Goal: Transaction & Acquisition: Purchase product/service

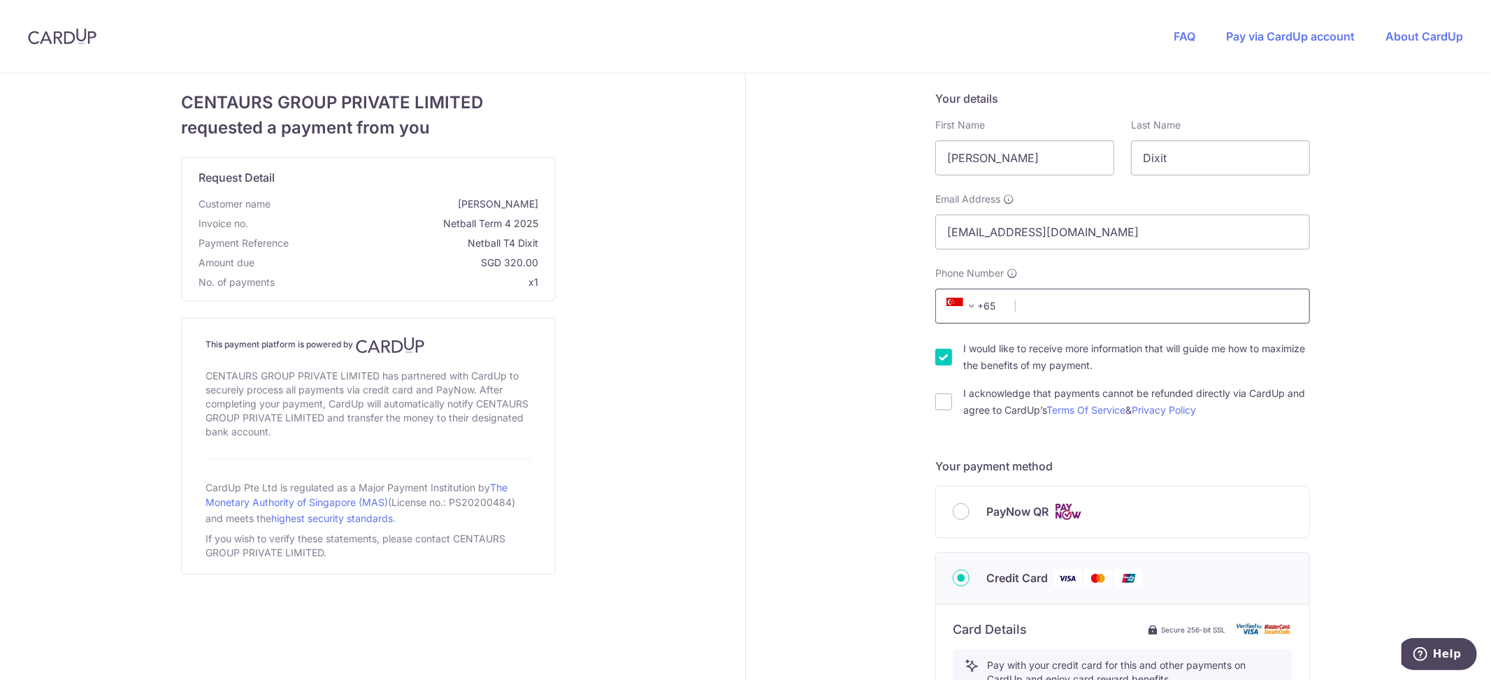
click at [1043, 305] on input "Phone Number" at bounding box center [1122, 306] width 375 height 35
type input "92735552"
click at [935, 354] on input "I would like to receive more information that will guide me how to maximize the…" at bounding box center [943, 357] width 17 height 17
checkbox input "false"
click at [935, 401] on input "I acknowledge that payments cannot be refunded directly via CardUp and agree to…" at bounding box center [943, 401] width 17 height 17
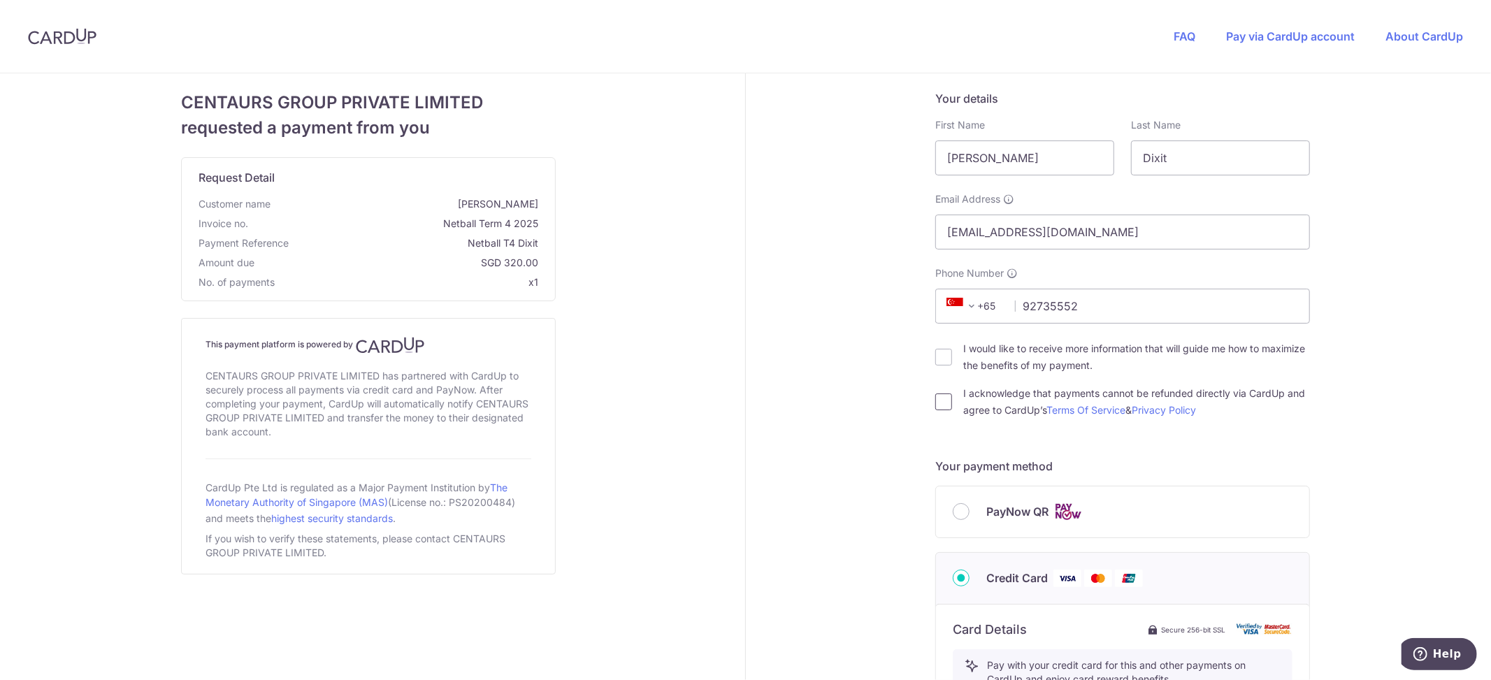
checkbox input "true"
click at [1388, 531] on div "Your details First Name [PERSON_NAME] Last Name Dixit Email Address [EMAIL_ADDR…" at bounding box center [1122, 635] width 753 height 1124
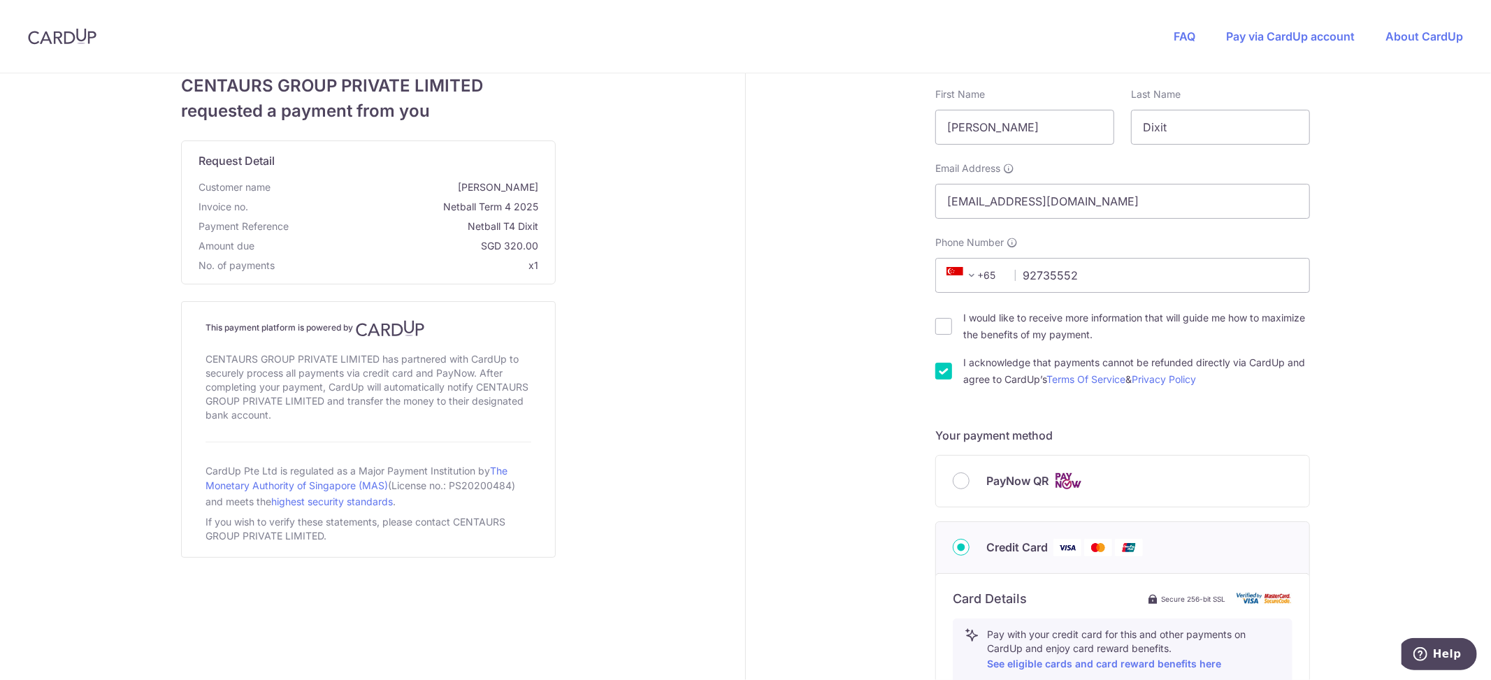
click at [955, 492] on div "PayNow QR" at bounding box center [1122, 481] width 373 height 51
click at [955, 484] on input "PayNow QR" at bounding box center [960, 480] width 17 height 17
radio input "true"
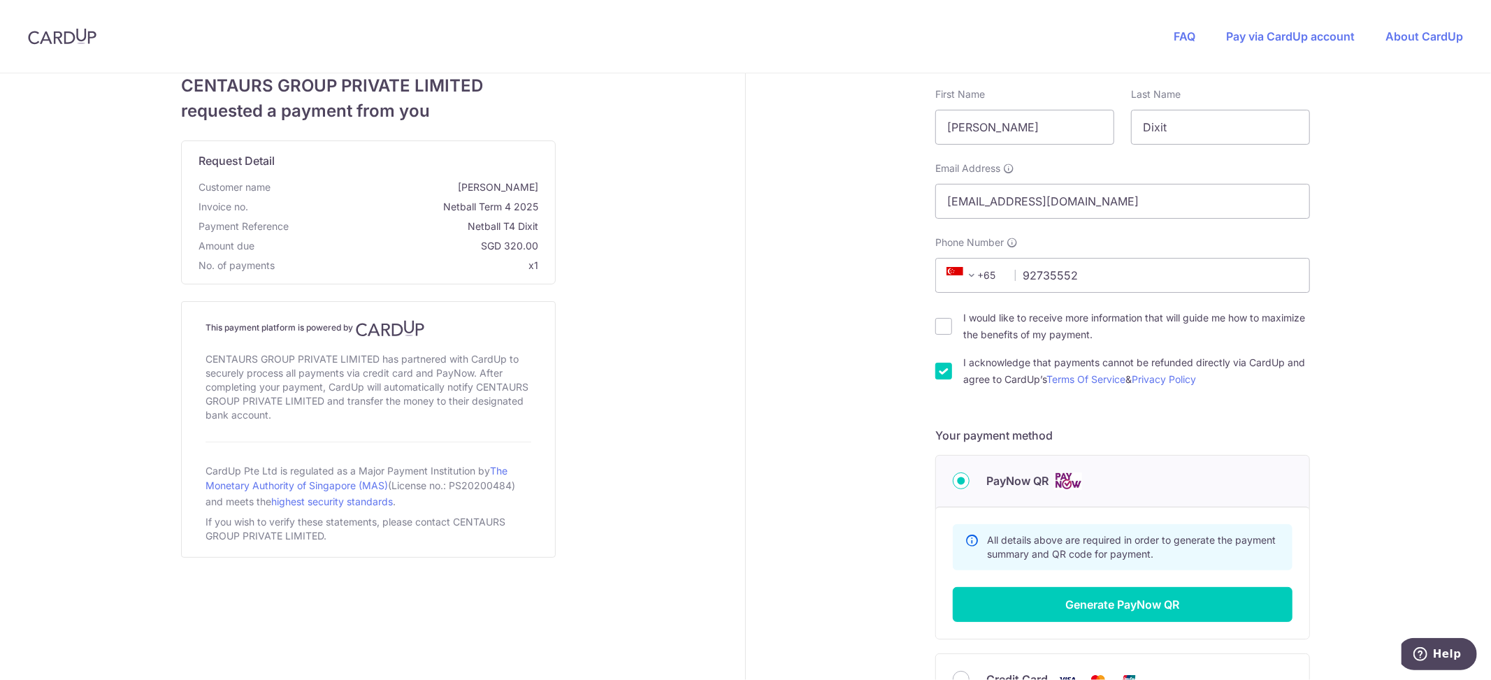
click at [1421, 466] on div "Your details First Name [PERSON_NAME] Last Name Dixit Email Address [EMAIL_ADDR…" at bounding box center [1122, 434] width 753 height 782
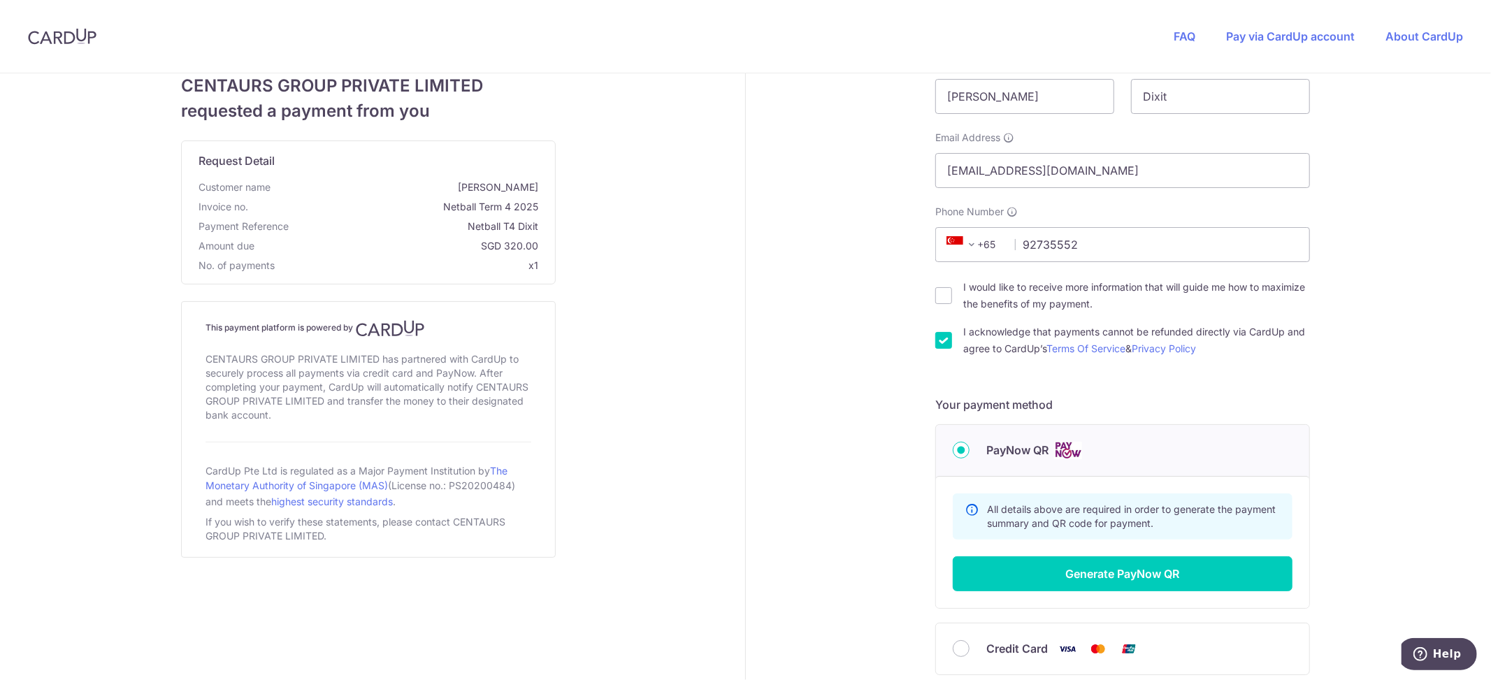
scroll to position [124, 0]
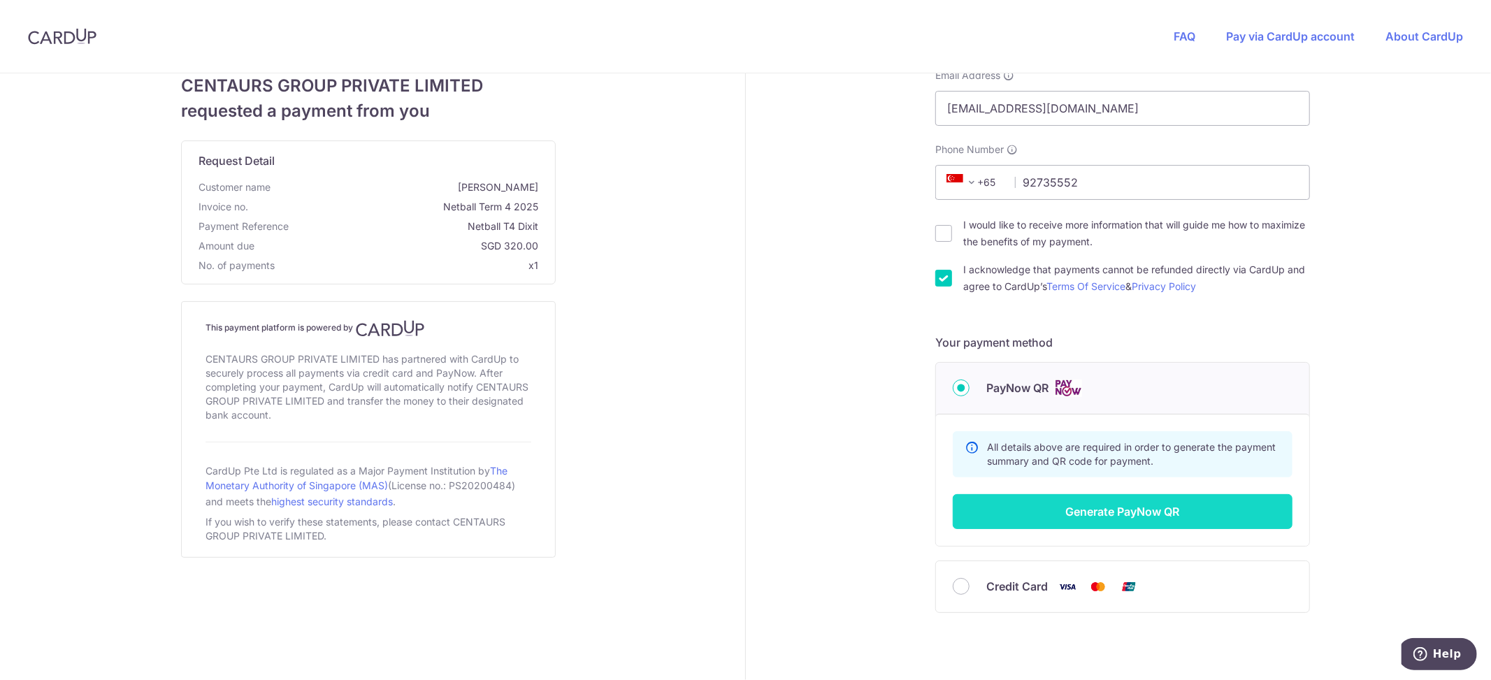
click at [1105, 510] on button "Generate PayNow QR" at bounding box center [1122, 511] width 340 height 35
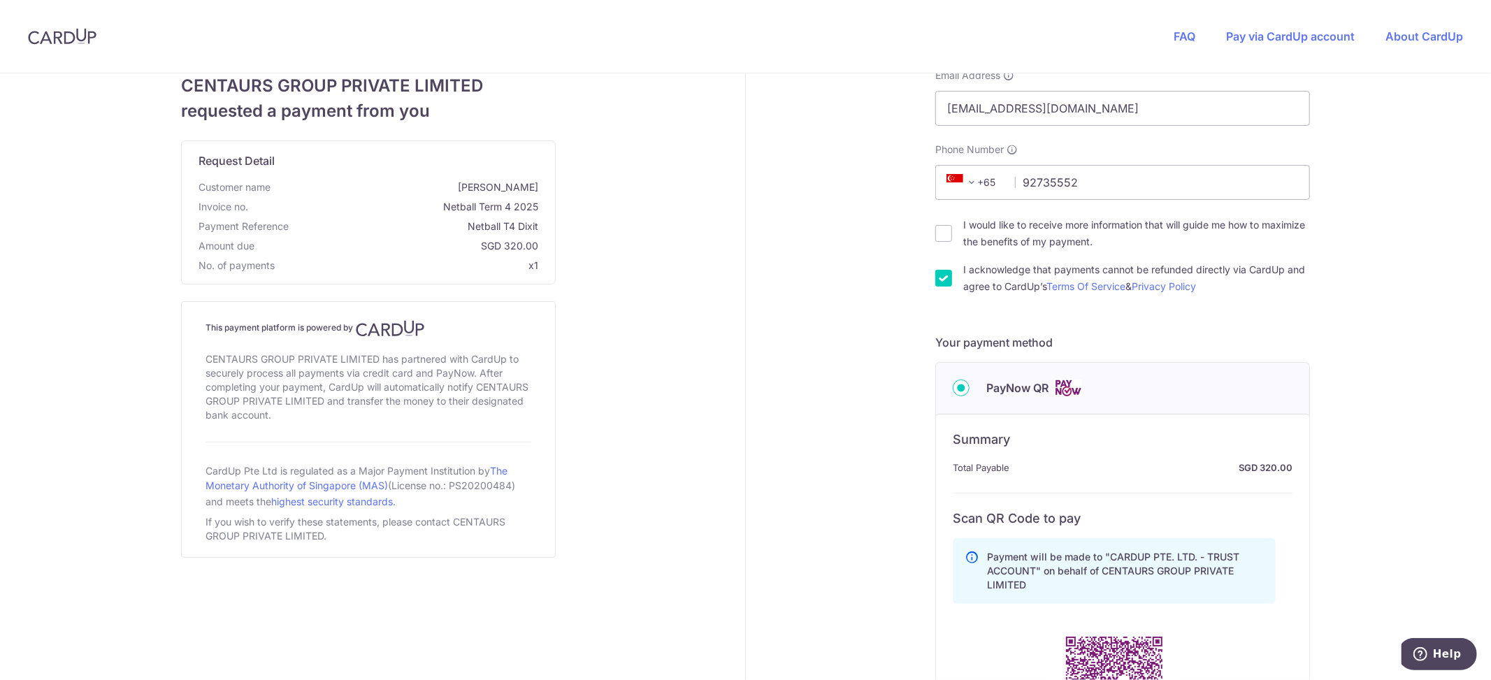
click at [1361, 486] on div "Your details First Name [PERSON_NAME] Last Name Dixit Email Address [EMAIL_ADDR…" at bounding box center [1122, 505] width 753 height 1110
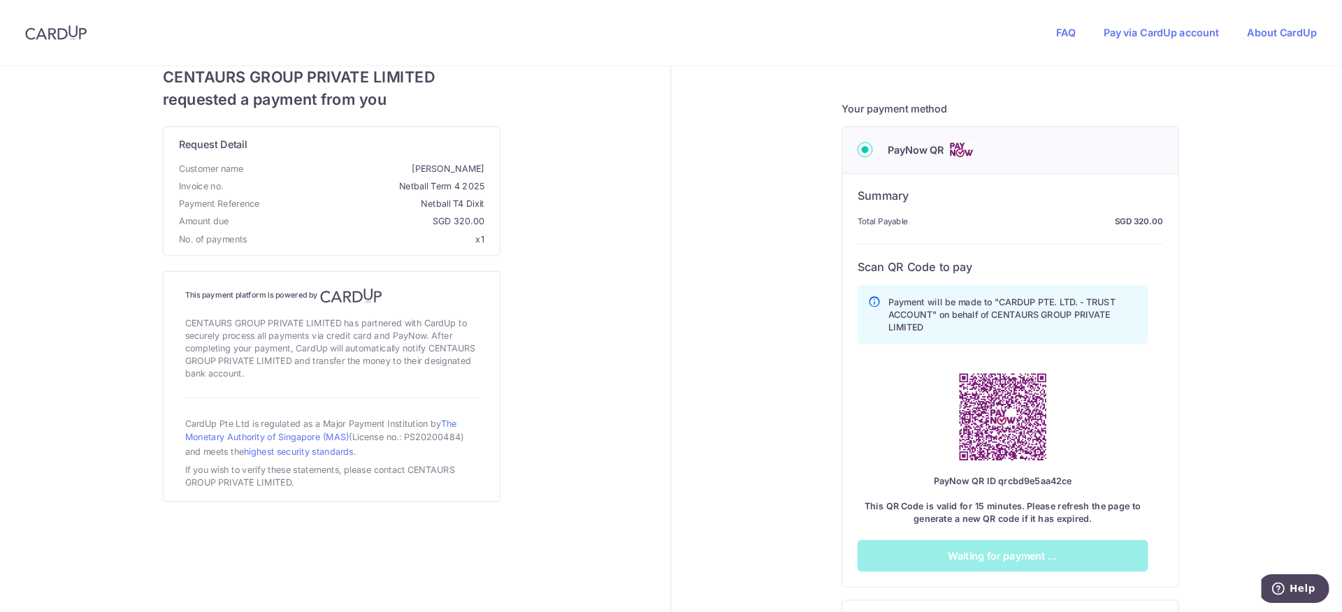
scroll to position [503, 0]
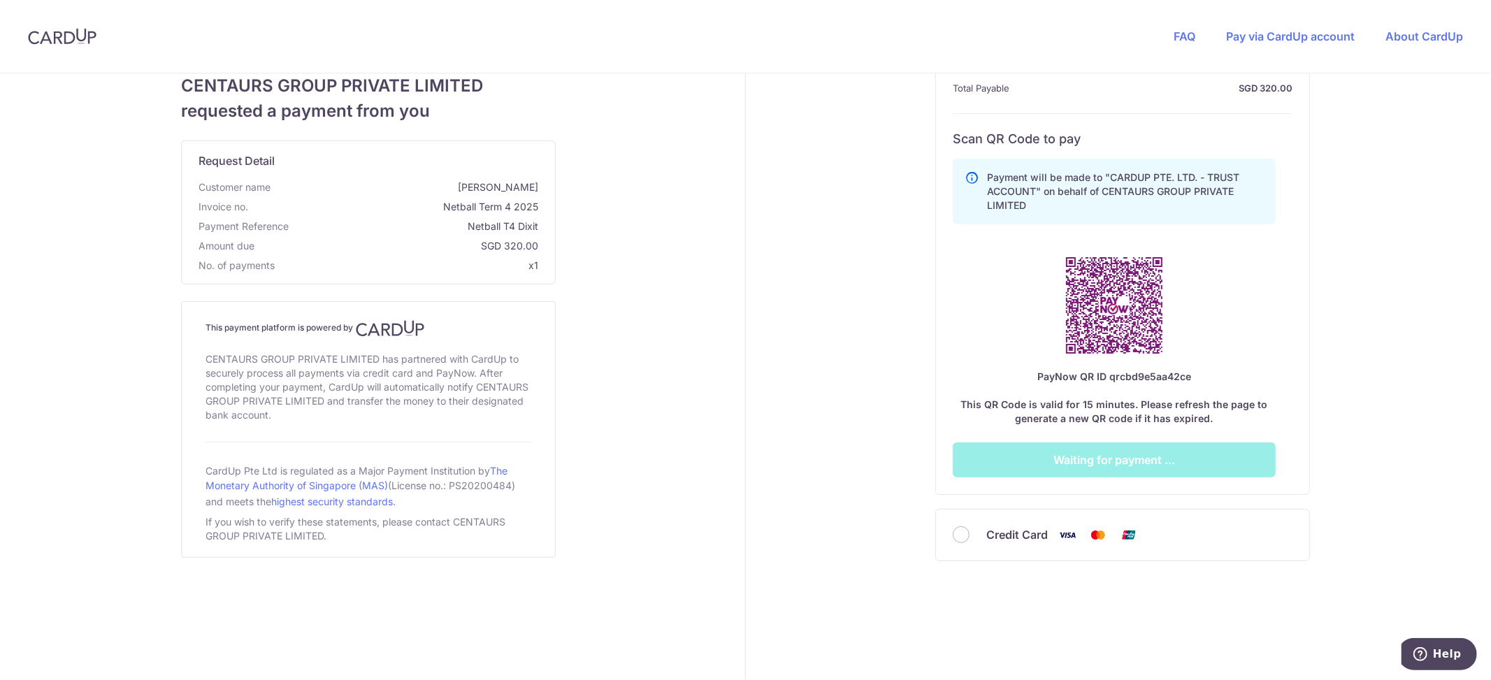
click at [1361, 486] on div "Your details First Name [PERSON_NAME] Last Name Dixit Email Address [EMAIL_ADDR…" at bounding box center [1122, 125] width 753 height 1110
